Goal: Information Seeking & Learning: Check status

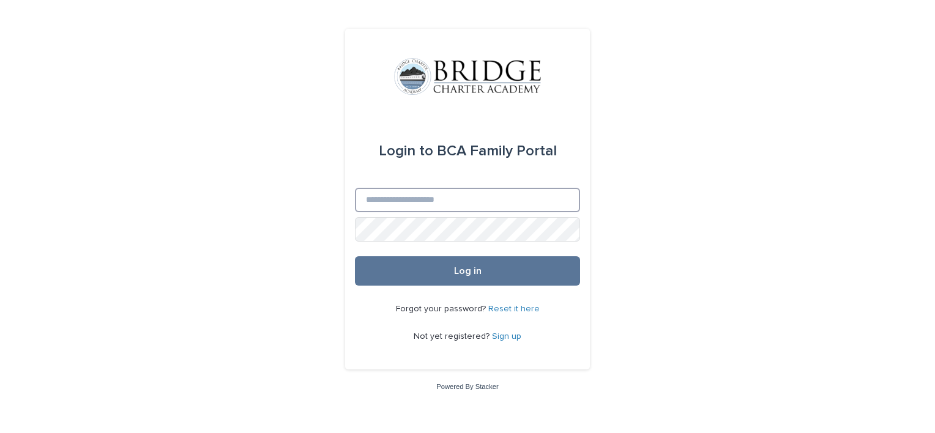
click at [419, 200] on input "Email" at bounding box center [467, 200] width 225 height 24
type input "**********"
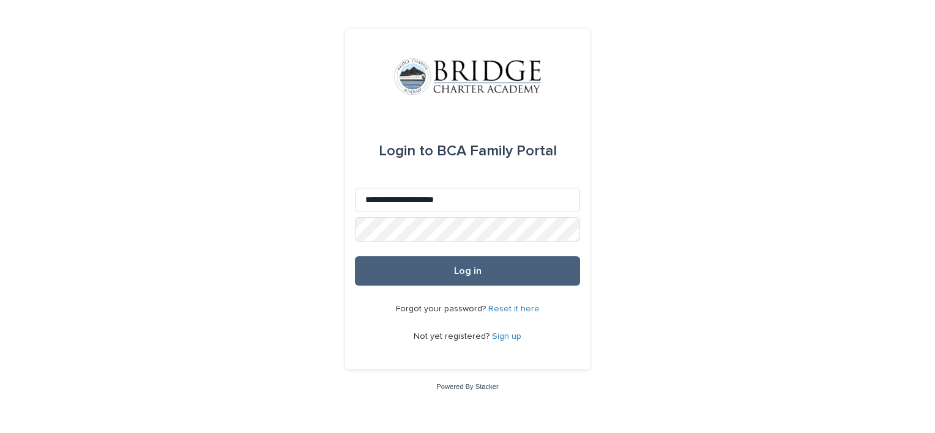
click at [455, 262] on button "Log in" at bounding box center [467, 270] width 225 height 29
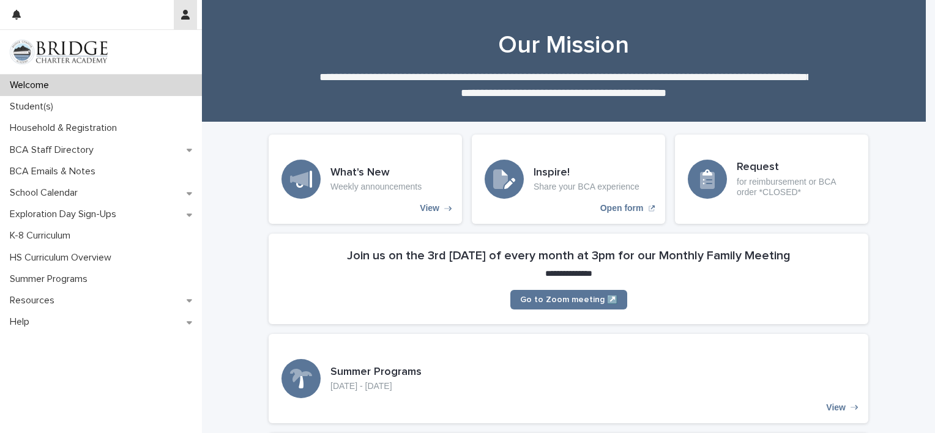
click at [189, 15] on icon "button" at bounding box center [185, 15] width 9 height 10
click at [136, 54] on p "Log Out" at bounding box center [149, 52] width 77 height 21
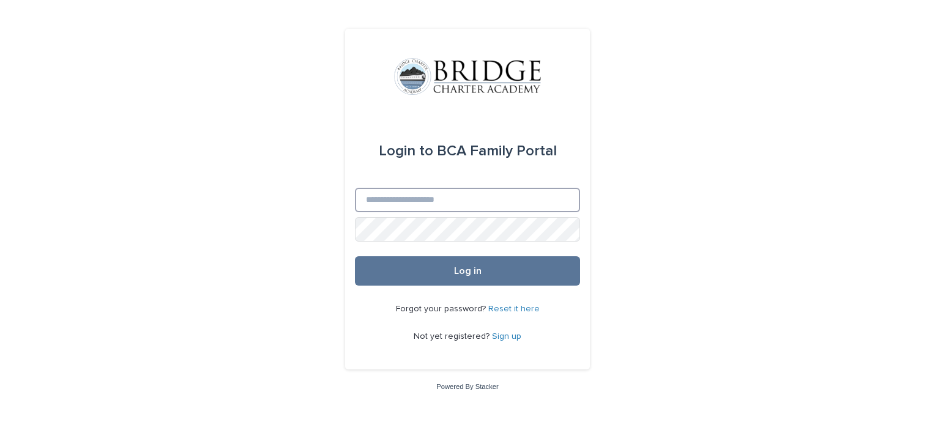
click at [435, 204] on input "Email" at bounding box center [467, 200] width 225 height 24
click at [435, 204] on input "*" at bounding box center [467, 200] width 225 height 24
type input "**********"
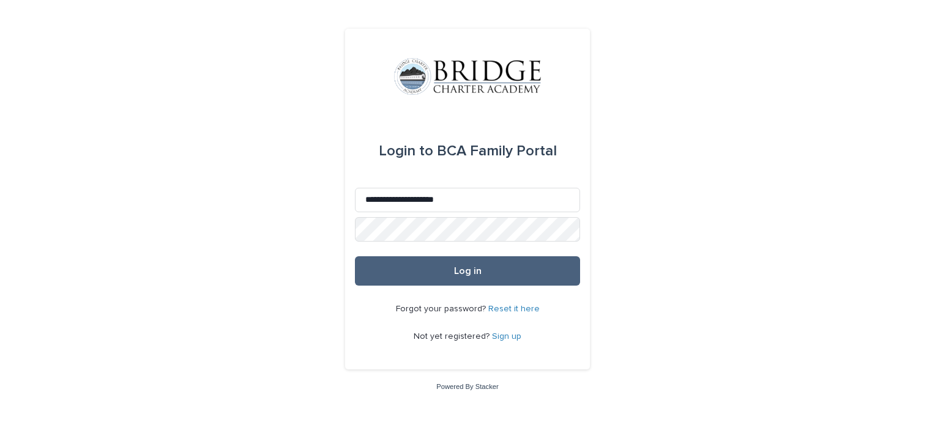
click at [450, 270] on button "Log in" at bounding box center [467, 270] width 225 height 29
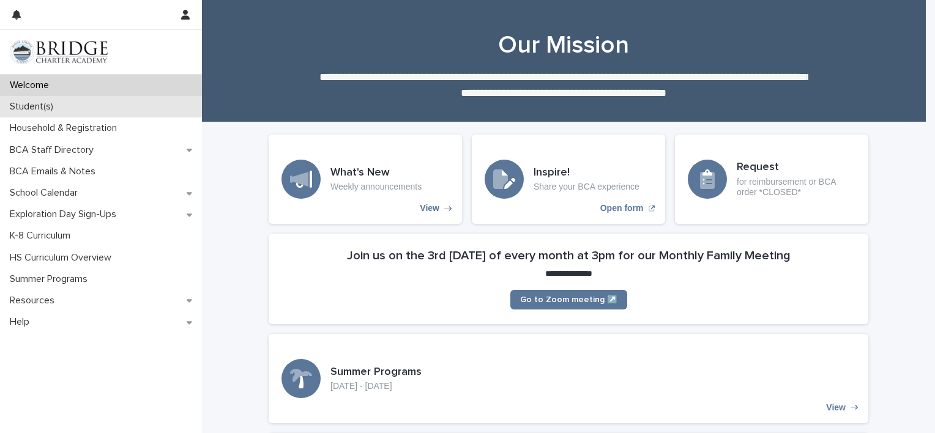
click at [71, 102] on div "Student(s)" at bounding box center [101, 106] width 202 height 21
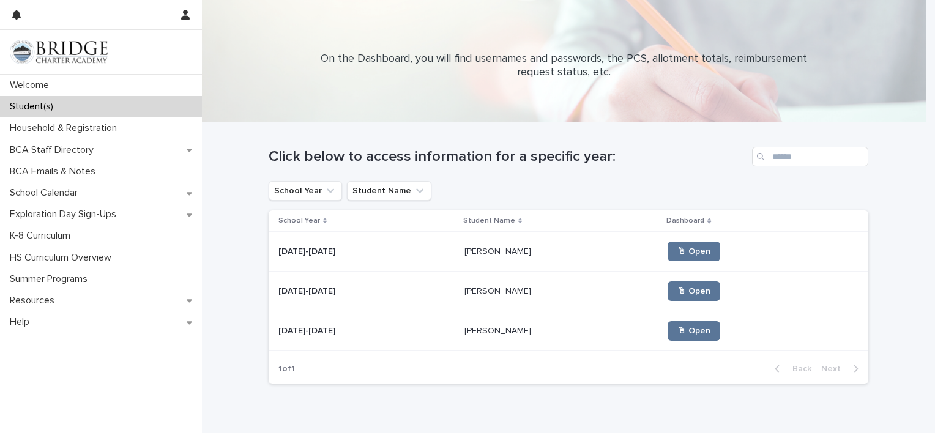
click at [464, 255] on p "Ethan Noriega" at bounding box center [498, 250] width 69 height 13
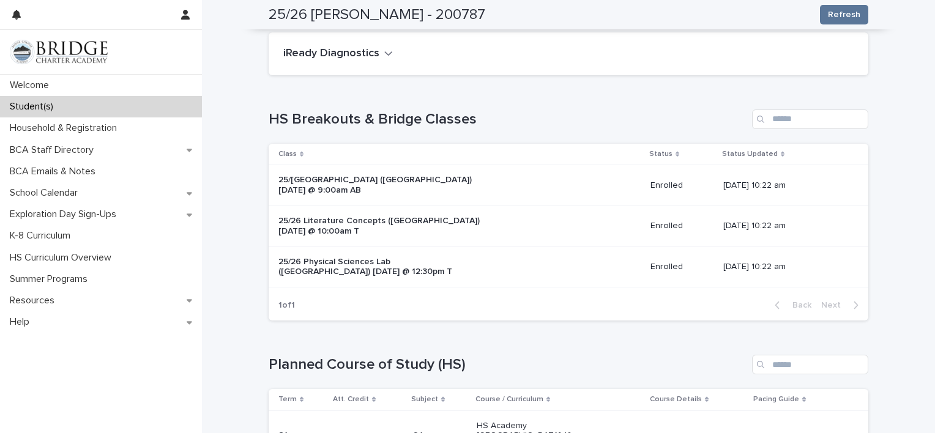
scroll to position [142, 0]
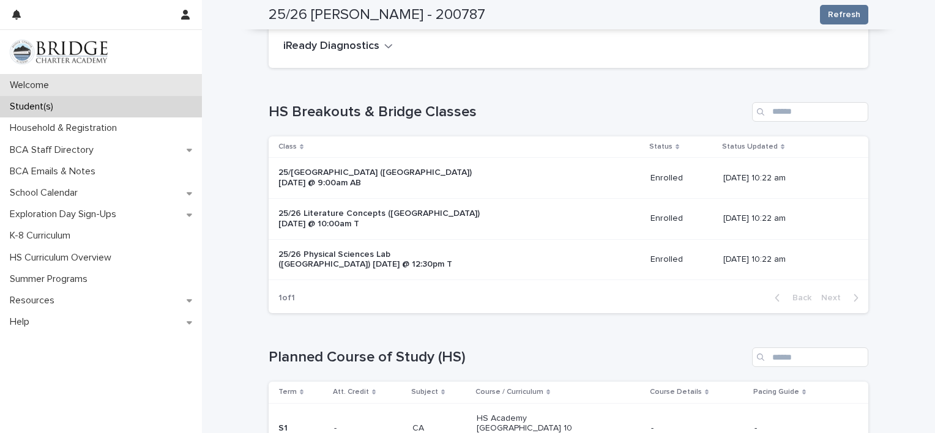
click at [108, 85] on div "Welcome" at bounding box center [101, 85] width 202 height 21
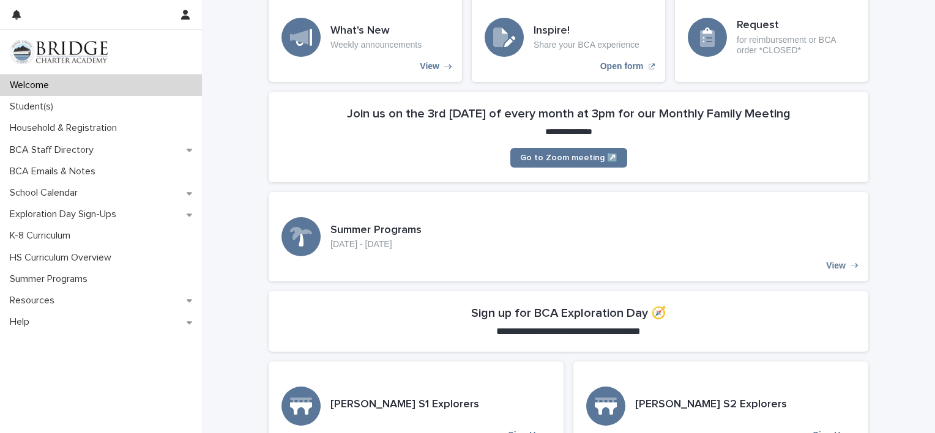
scroll to position [264, 0]
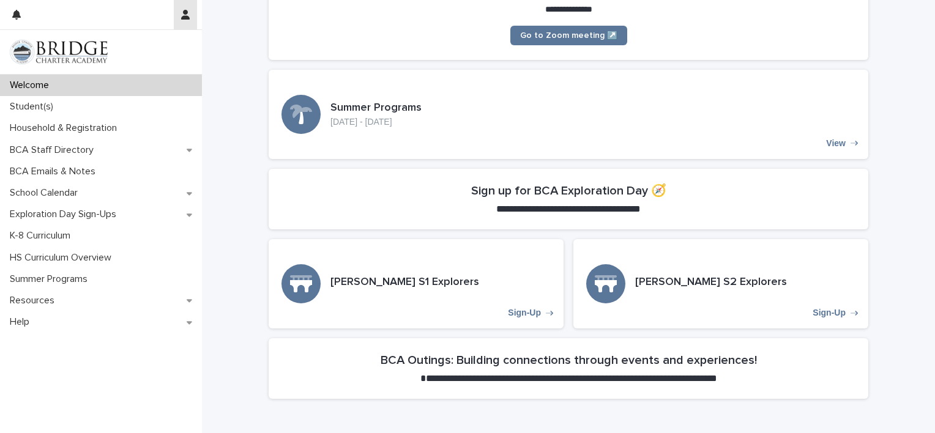
click at [185, 10] on icon "button" at bounding box center [185, 15] width 9 height 10
click at [136, 54] on p "Log Out" at bounding box center [149, 52] width 77 height 21
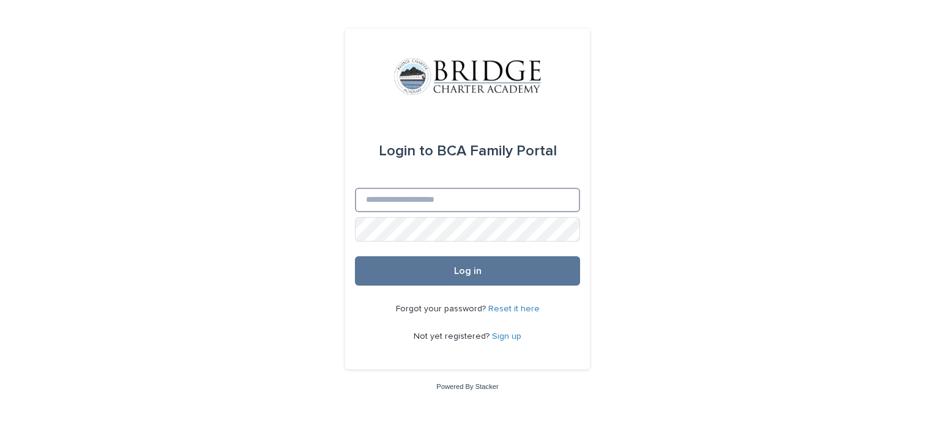
click at [411, 201] on input "Email" at bounding box center [467, 200] width 225 height 24
type input "**********"
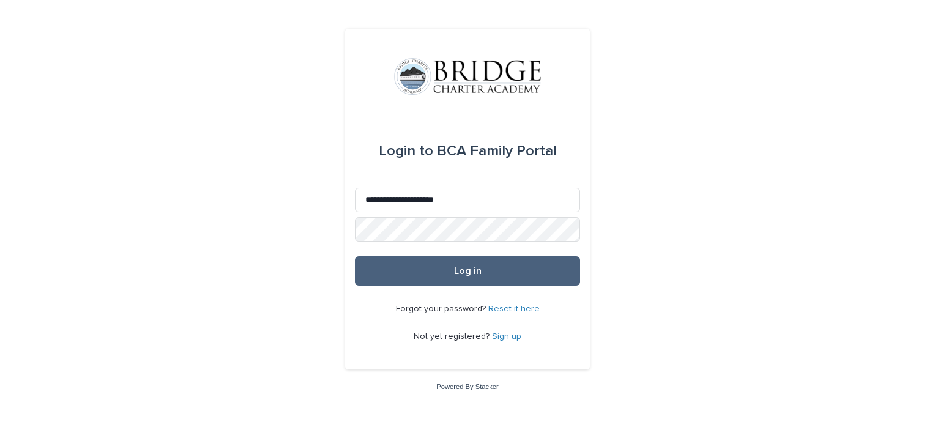
click at [448, 267] on button "Log in" at bounding box center [467, 270] width 225 height 29
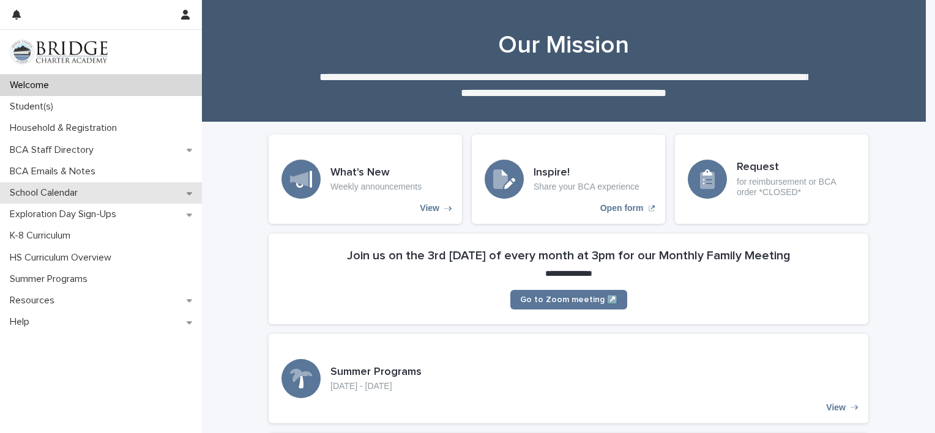
click at [49, 187] on p "School Calendar" at bounding box center [46, 193] width 83 height 12
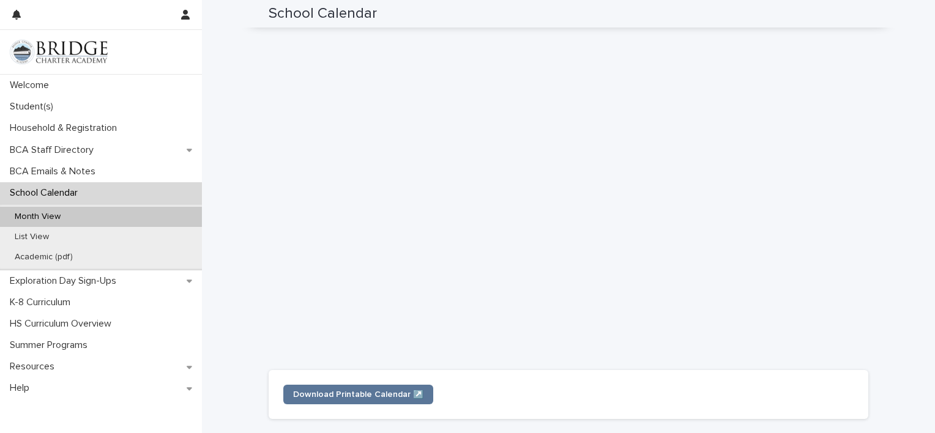
scroll to position [271, 0]
click at [184, 15] on icon "button" at bounding box center [185, 15] width 9 height 10
click at [128, 49] on p "Log Out" at bounding box center [149, 52] width 77 height 21
